Goal: Find contact information: Find contact information

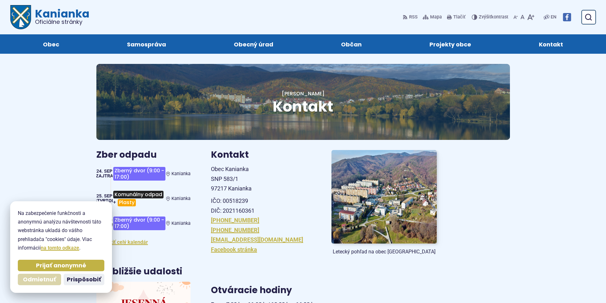
click at [30, 279] on span "Odmietnuť" at bounding box center [39, 279] width 33 height 7
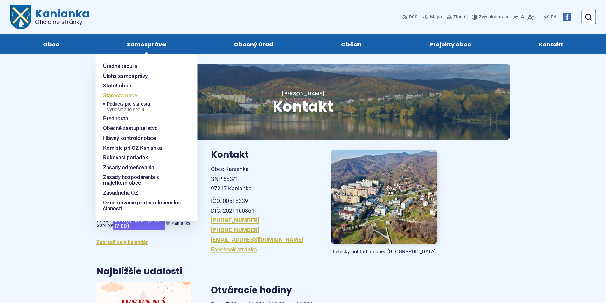
click at [131, 95] on span "Starosta obce" at bounding box center [120, 96] width 34 height 10
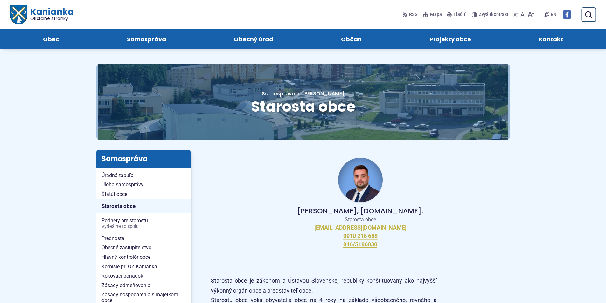
click at [547, 41] on span "Kontakt" at bounding box center [551, 38] width 24 height 19
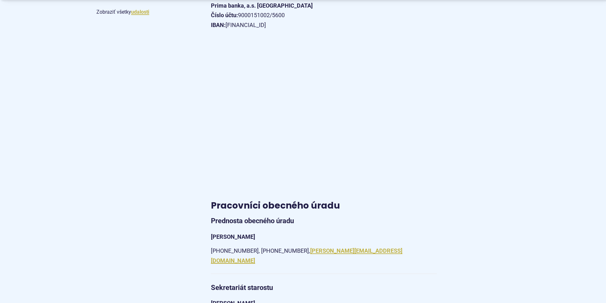
scroll to position [382, 0]
